Goal: Check status

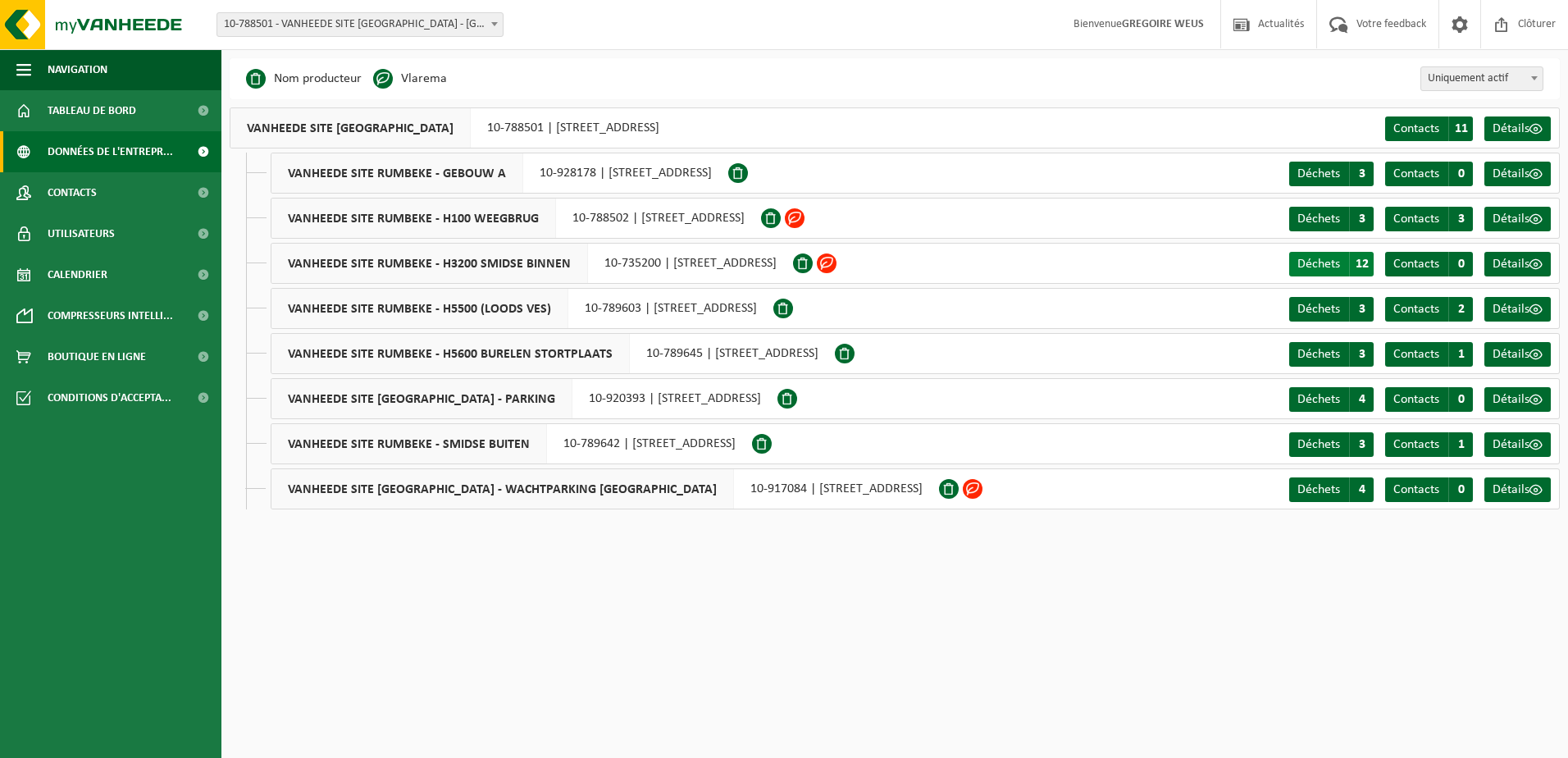
click at [1326, 263] on span "Déchets" at bounding box center [1318, 264] width 43 height 13
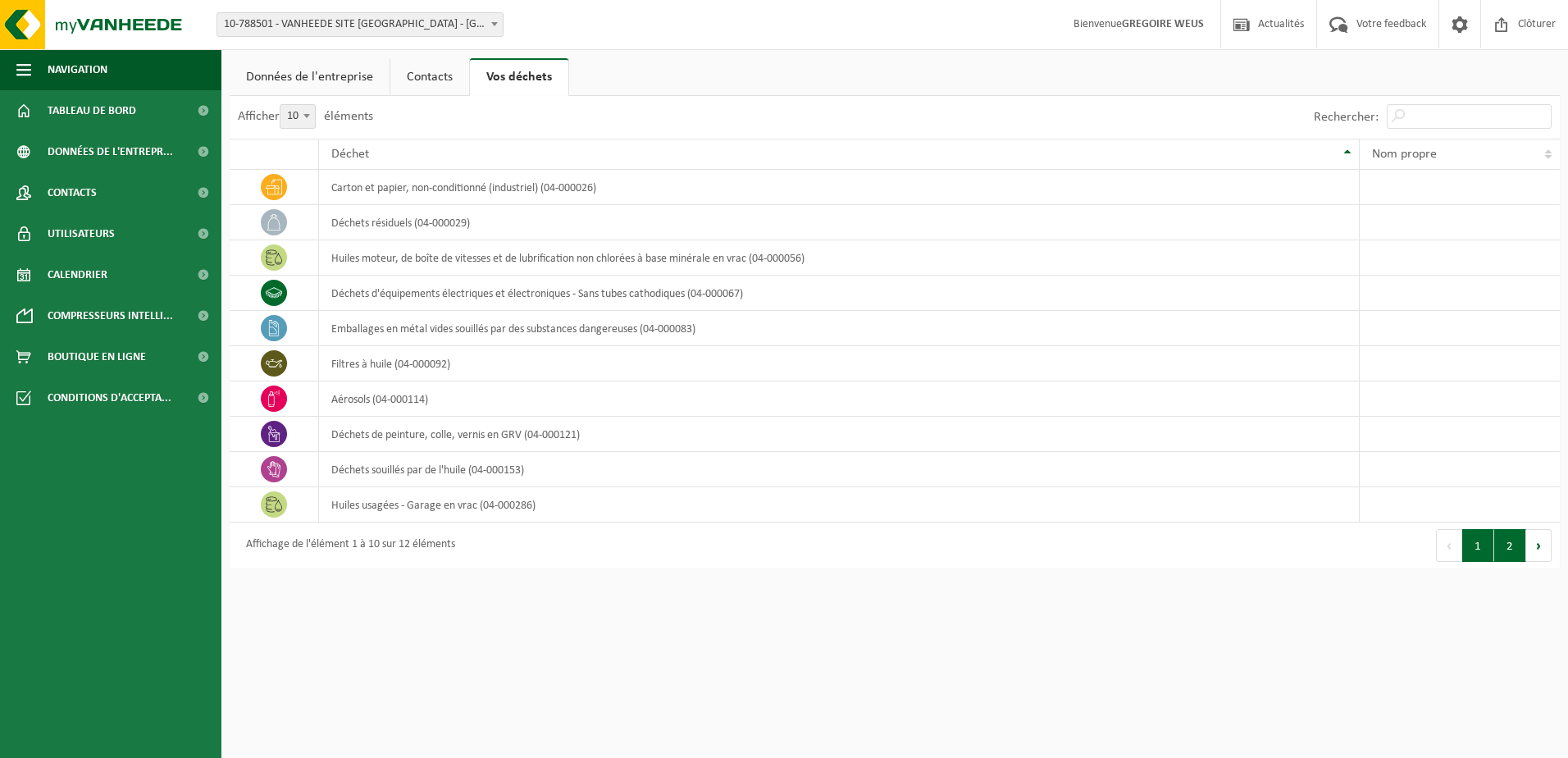
click at [1516, 542] on button "2" at bounding box center [1509, 545] width 32 height 33
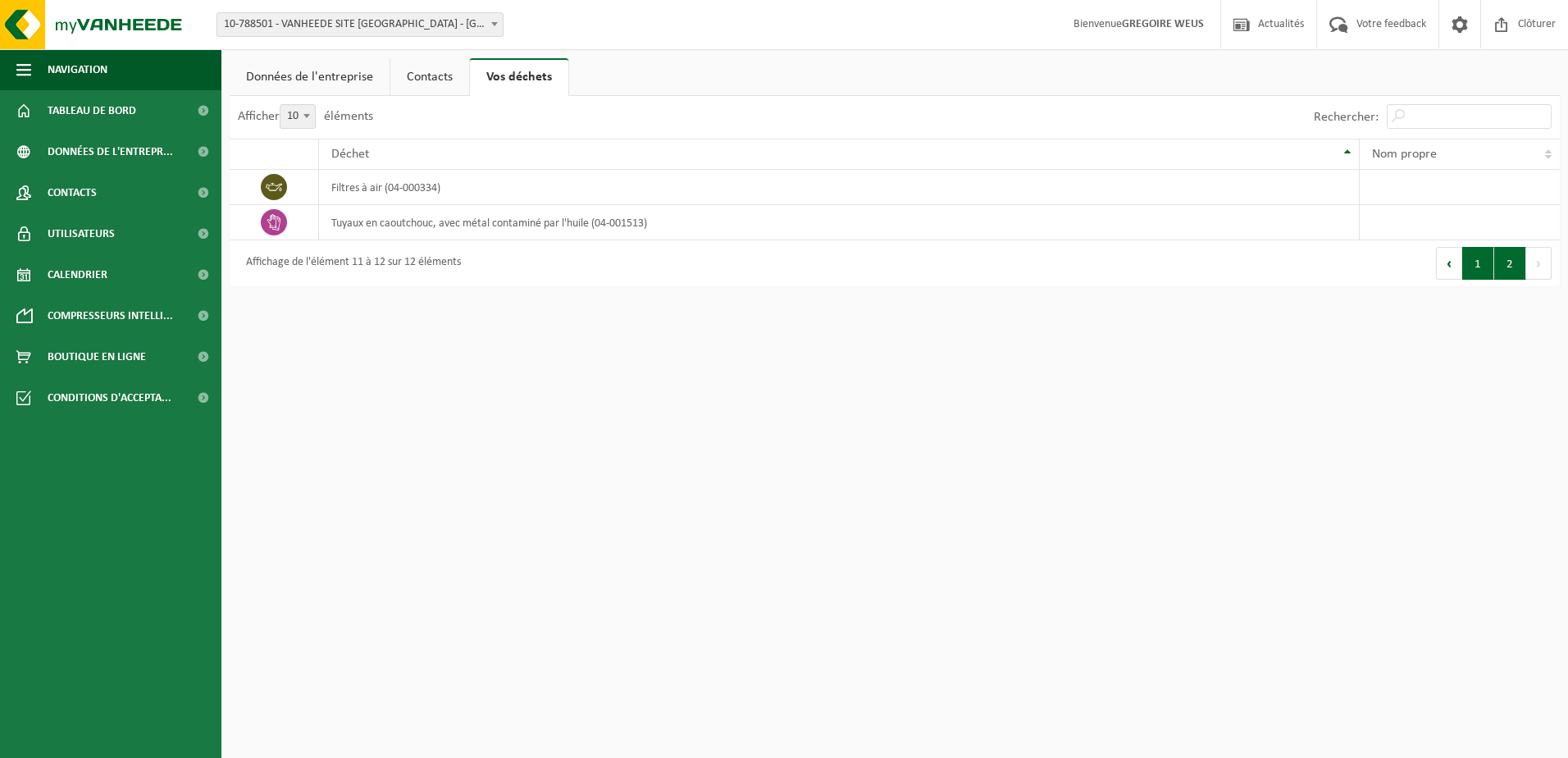
click at [1482, 269] on button "1" at bounding box center [1477, 264] width 32 height 33
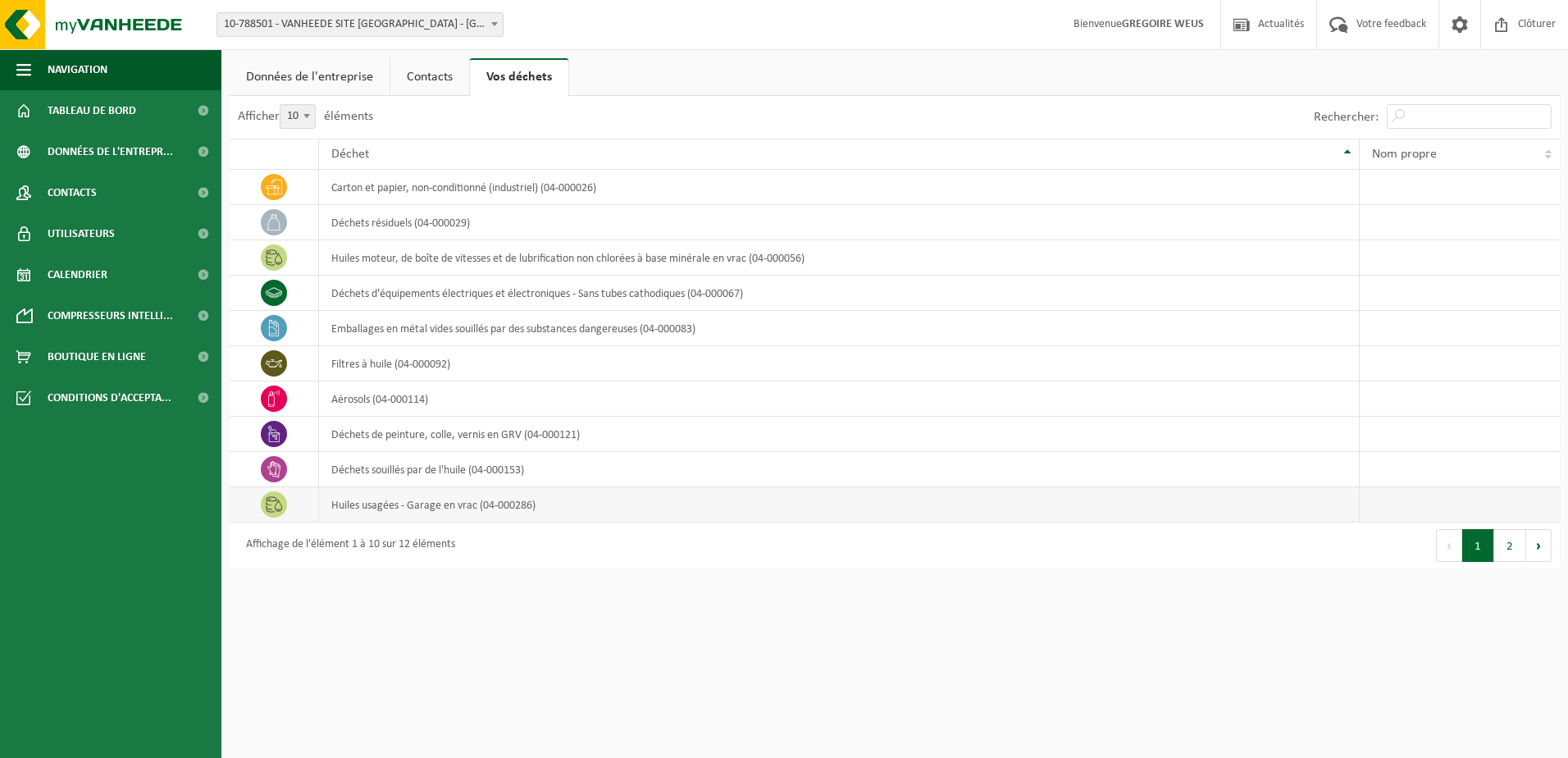
click at [275, 506] on icon at bounding box center [274, 504] width 16 height 16
click at [524, 516] on td "huiles usagées - Garage en vrac (04-000286)" at bounding box center [839, 504] width 1041 height 35
click at [1510, 549] on button "2" at bounding box center [1509, 545] width 32 height 33
